Goal: Task Accomplishment & Management: Manage account settings

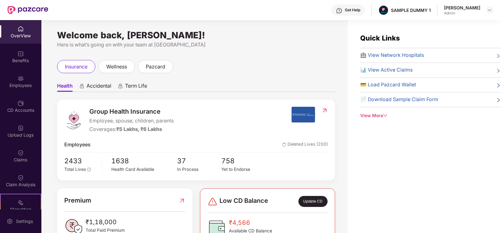
scroll to position [20, 0]
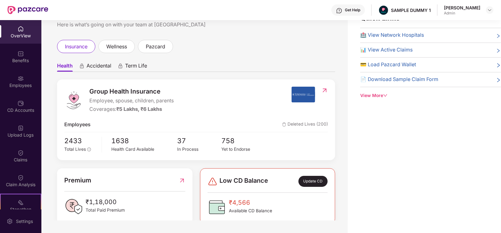
click at [8, 43] on div "OverView" at bounding box center [20, 32] width 41 height 24
click at [27, 61] on div "Benefits" at bounding box center [20, 60] width 41 height 6
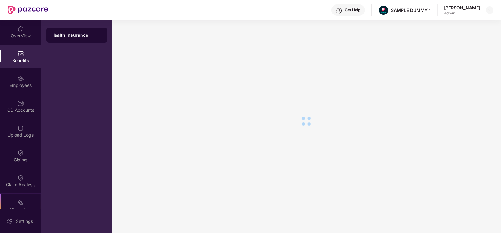
scroll to position [11, 0]
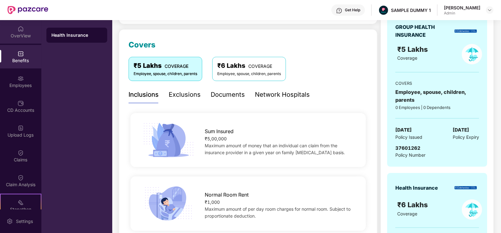
click at [21, 32] on img at bounding box center [21, 29] width 6 height 6
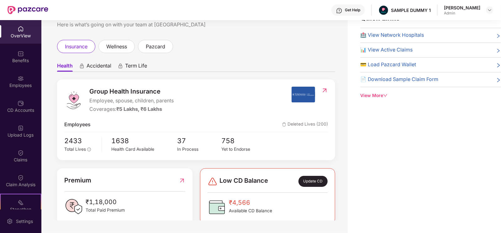
scroll to position [0, 0]
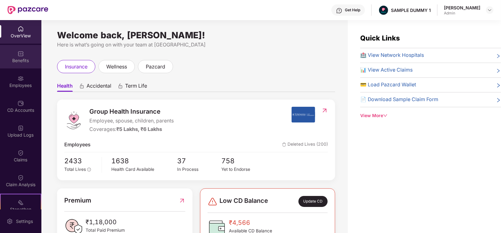
click at [15, 55] on div "Benefits" at bounding box center [20, 57] width 41 height 24
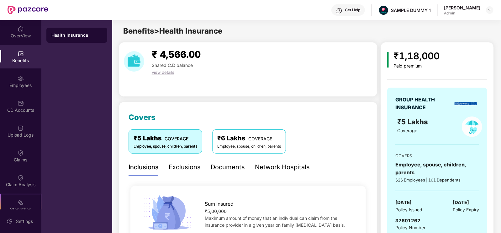
click at [197, 164] on div "Exclusions" at bounding box center [185, 167] width 32 height 10
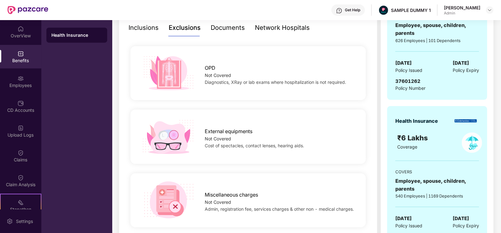
scroll to position [96, 0]
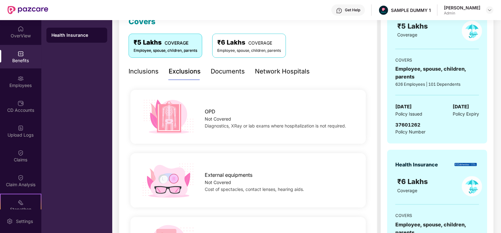
click at [228, 74] on div "Documents" at bounding box center [228, 71] width 34 height 10
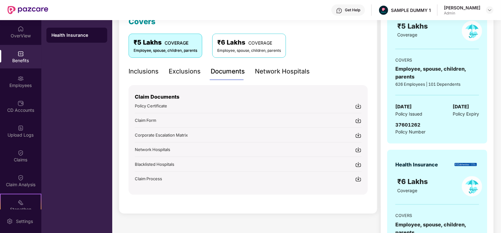
click at [273, 73] on div "Network Hospitals" at bounding box center [282, 71] width 55 height 10
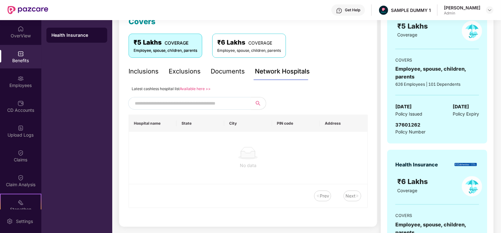
click at [221, 105] on input "text" at bounding box center [188, 102] width 107 height 9
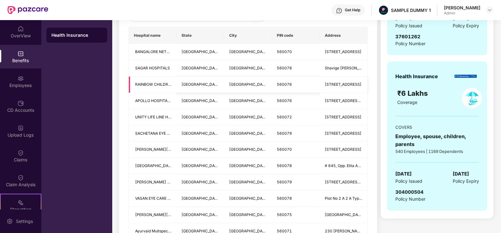
scroll to position [184, 0]
type input "******"
click at [24, 82] on div "Employees" at bounding box center [20, 85] width 41 height 6
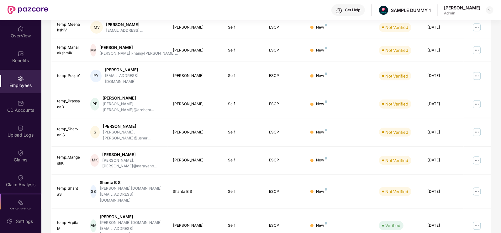
scroll to position [0, 0]
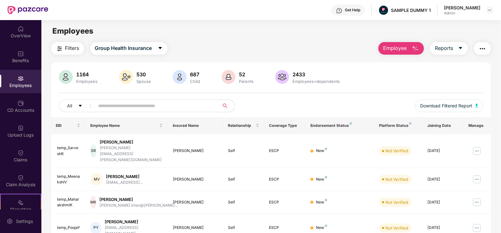
click at [398, 48] on span "Employee" at bounding box center [395, 48] width 24 height 8
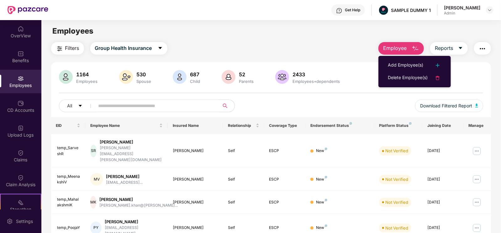
click at [400, 58] on ul "Add Employee(s) Delete Employee(s)" at bounding box center [415, 71] width 72 height 31
click at [404, 68] on div "Add Employee(s)" at bounding box center [405, 65] width 35 height 8
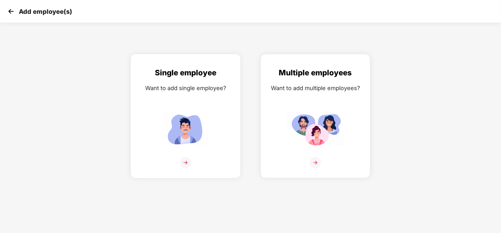
click at [165, 149] on img at bounding box center [185, 128] width 56 height 39
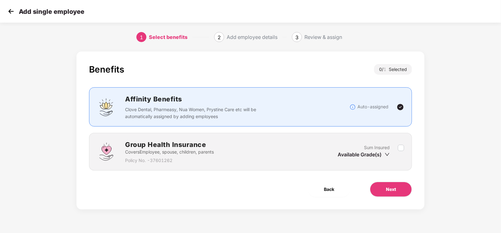
click at [401, 141] on div "Group Health Insurance Covers Employee, spouse, children, parents Policy No. - …" at bounding box center [250, 151] width 307 height 24
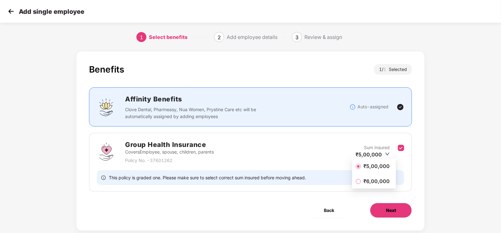
click at [401, 210] on button "Next" at bounding box center [391, 210] width 42 height 15
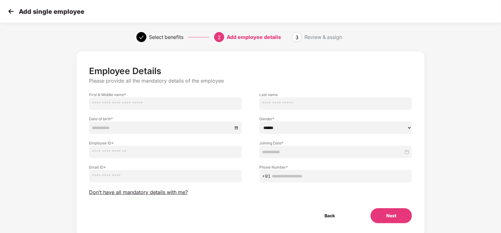
click at [12, 17] on div "Add single employee" at bounding box center [250, 11] width 501 height 23
click at [9, 13] on img at bounding box center [10, 11] width 9 height 9
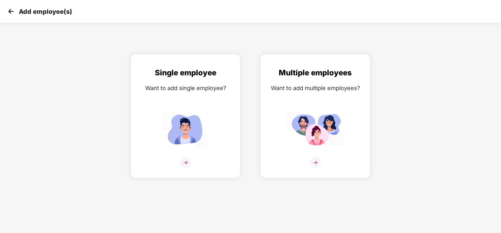
click at [8, 9] on img at bounding box center [10, 11] width 9 height 9
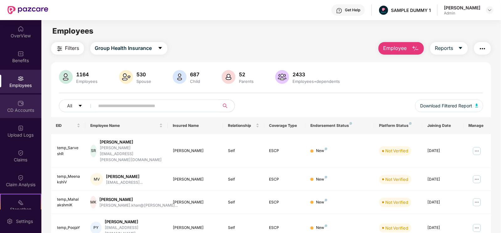
click at [24, 111] on div "CD Accounts" at bounding box center [20, 110] width 41 height 6
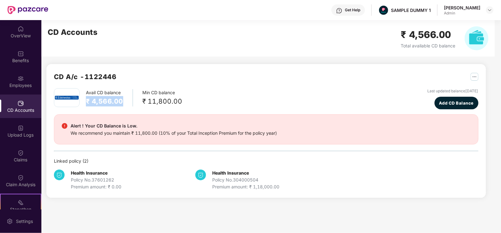
drag, startPoint x: 87, startPoint y: 102, endPoint x: 121, endPoint y: 107, distance: 34.5
click at [121, 107] on div "Avail CD balance ₹ 4,566.00 Min CD balance ₹ 11,800.00" at bounding box center [118, 97] width 128 height 19
click at [170, 106] on div "Avail CD balance ₹ 4,566.00 Min CD balance ₹ 11,800.00" at bounding box center [118, 97] width 128 height 19
click at [439, 104] on span "Add CD Balance" at bounding box center [456, 103] width 35 height 6
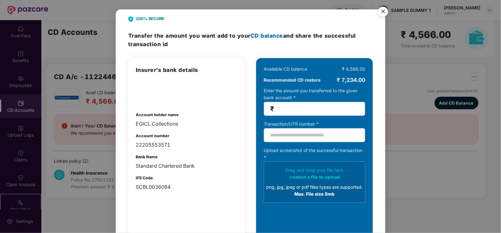
click at [384, 12] on img "Close" at bounding box center [383, 13] width 18 height 18
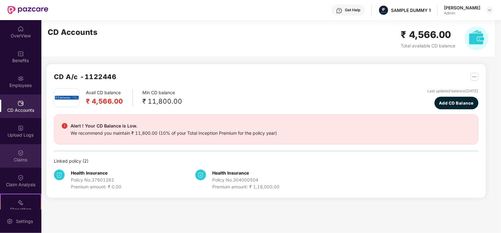
click at [27, 157] on div "Claims" at bounding box center [20, 160] width 41 height 6
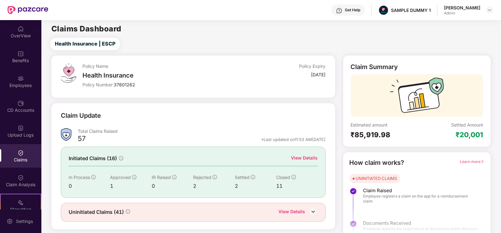
click at [310, 159] on div "View Details" at bounding box center [304, 157] width 27 height 7
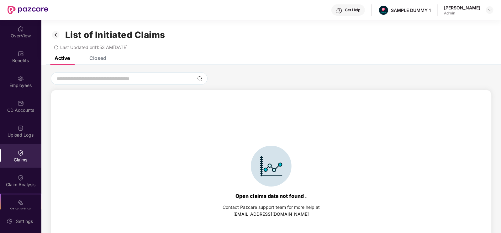
click at [92, 57] on div "Closed" at bounding box center [97, 58] width 17 height 6
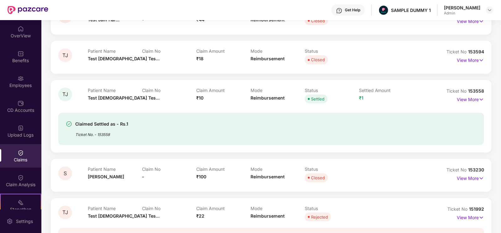
scroll to position [88, 0]
click at [481, 96] on img at bounding box center [481, 99] width 5 height 7
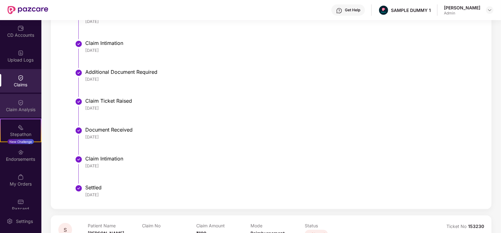
scroll to position [75, 0]
click at [24, 113] on div "Claim Analysis" at bounding box center [20, 106] width 41 height 24
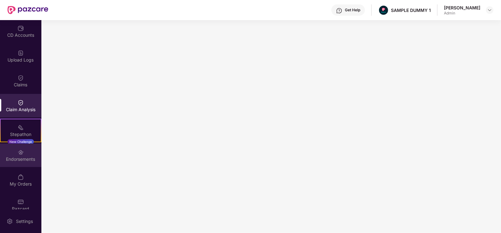
click at [30, 151] on div "Endorsements" at bounding box center [20, 155] width 41 height 24
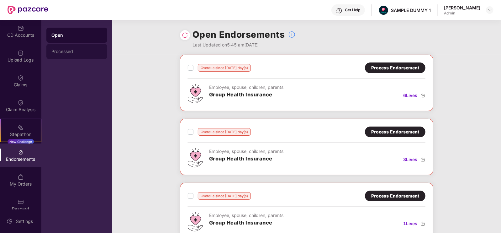
click at [78, 48] on div "Processed" at bounding box center [76, 51] width 61 height 15
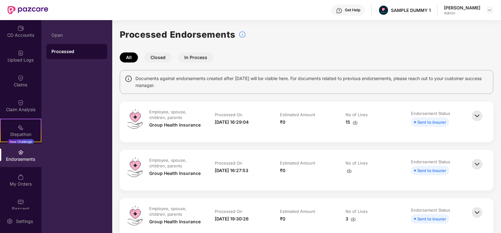
click at [153, 57] on button "Closed" at bounding box center [158, 57] width 28 height 10
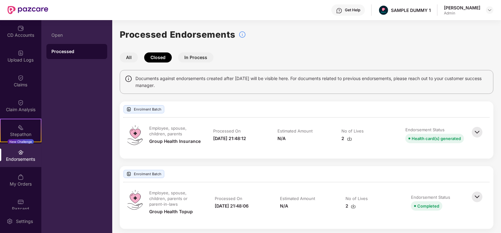
click at [202, 61] on button "In Process" at bounding box center [195, 57] width 35 height 10
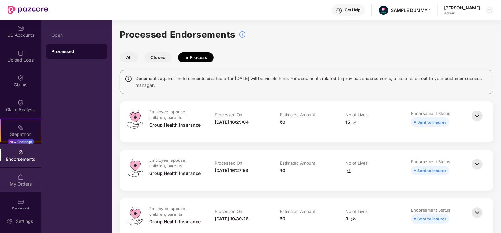
click at [24, 185] on div "My Orders" at bounding box center [20, 184] width 41 height 6
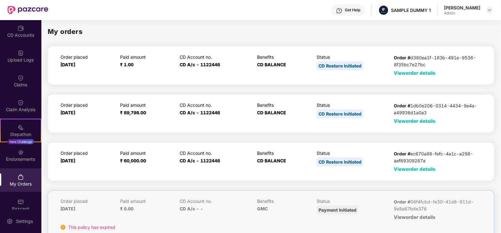
click at [419, 169] on span "View order details" at bounding box center [415, 169] width 42 height 6
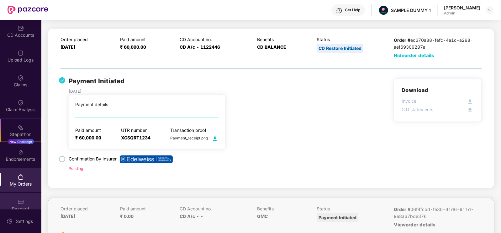
scroll to position [83, 0]
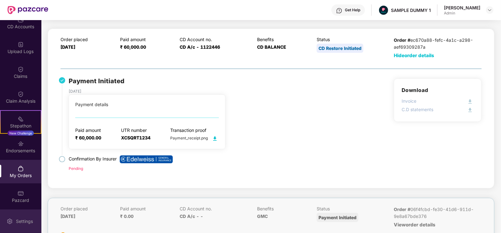
click at [22, 220] on div "Settings" at bounding box center [24, 221] width 21 height 6
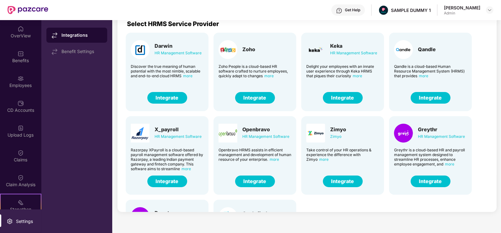
click at [349, 12] on div "Get Help" at bounding box center [349, 9] width 34 height 11
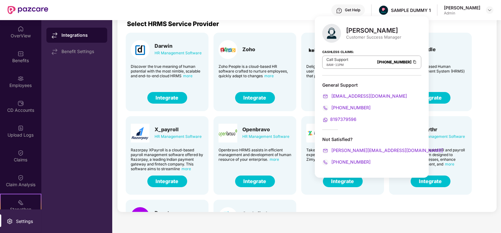
click at [356, 8] on div "Get Help" at bounding box center [349, 9] width 34 height 11
